Goal: Register for event/course

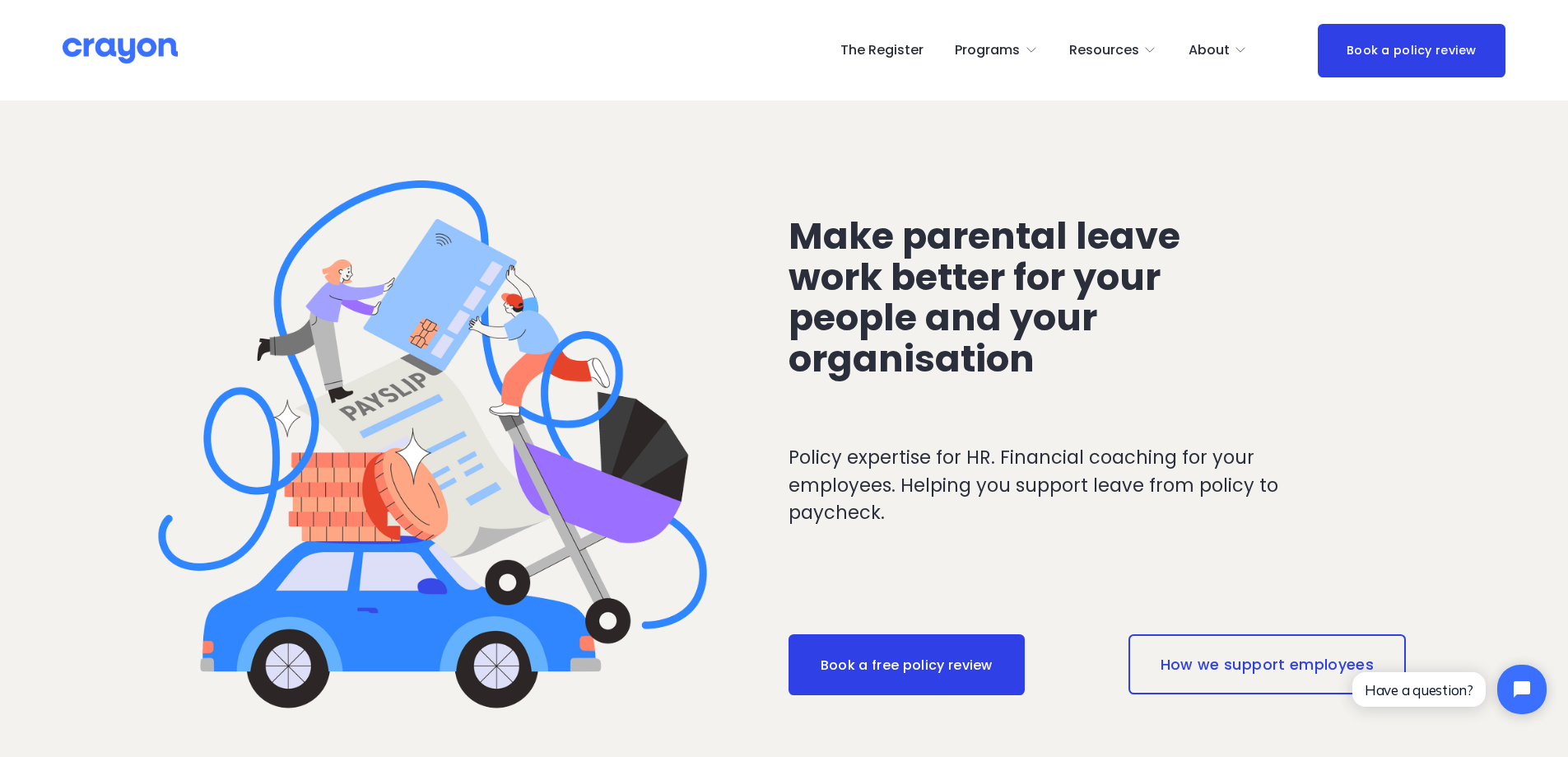
click at [861, 38] on link "The Register" at bounding box center [881, 50] width 83 height 26
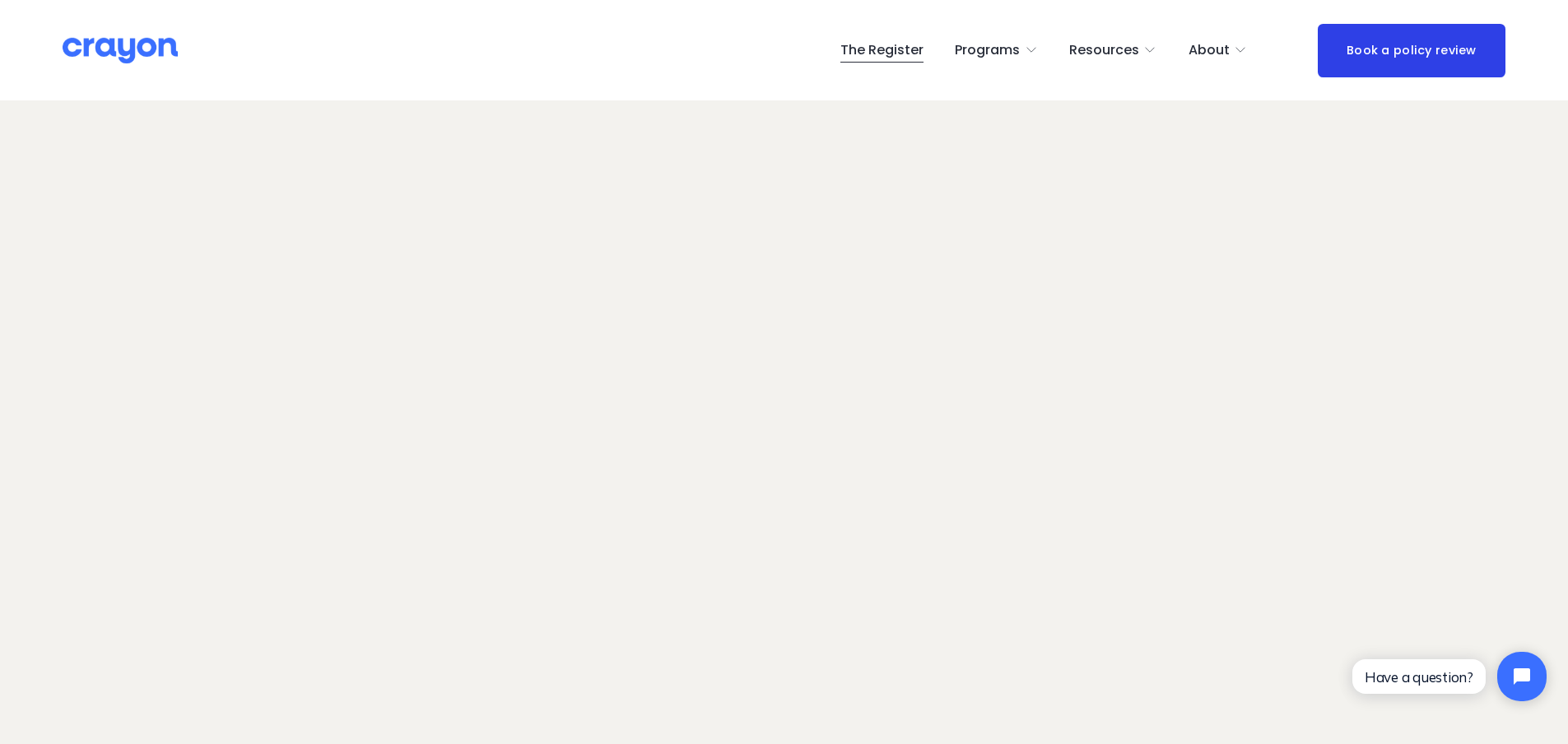
click at [875, 53] on link "The Register" at bounding box center [881, 50] width 83 height 26
click at [884, 52] on link "The Register" at bounding box center [881, 50] width 83 height 26
